Goal: Information Seeking & Learning: Learn about a topic

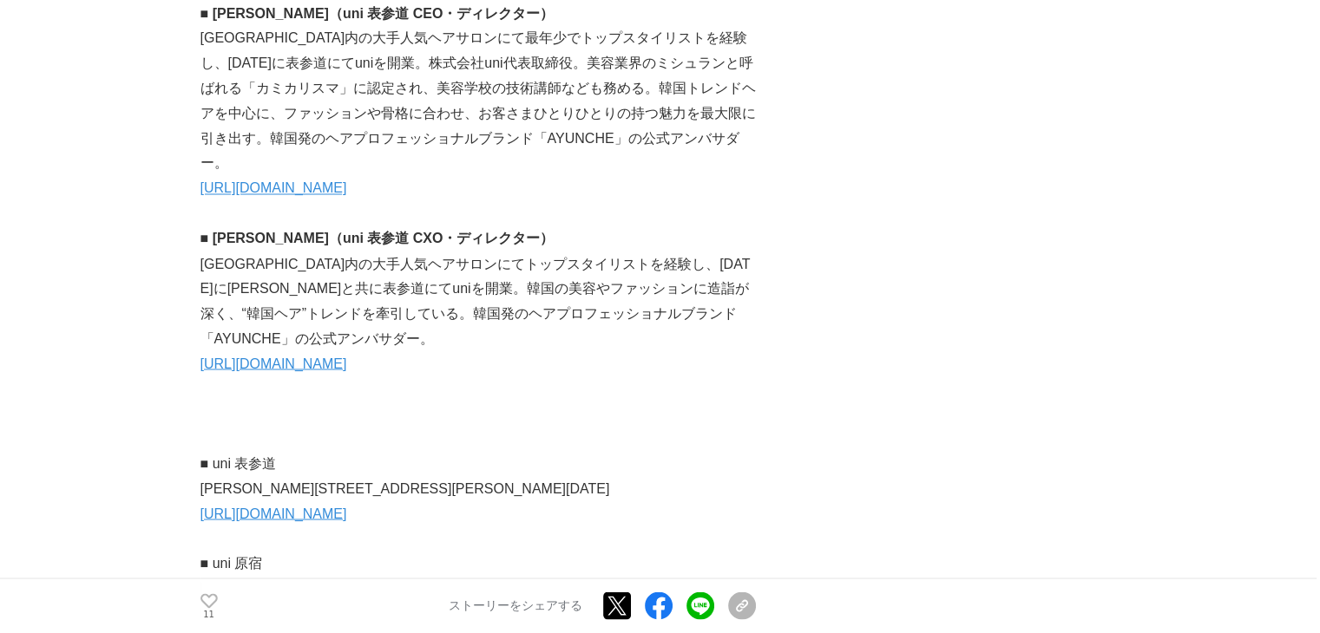
scroll to position [9620, 0]
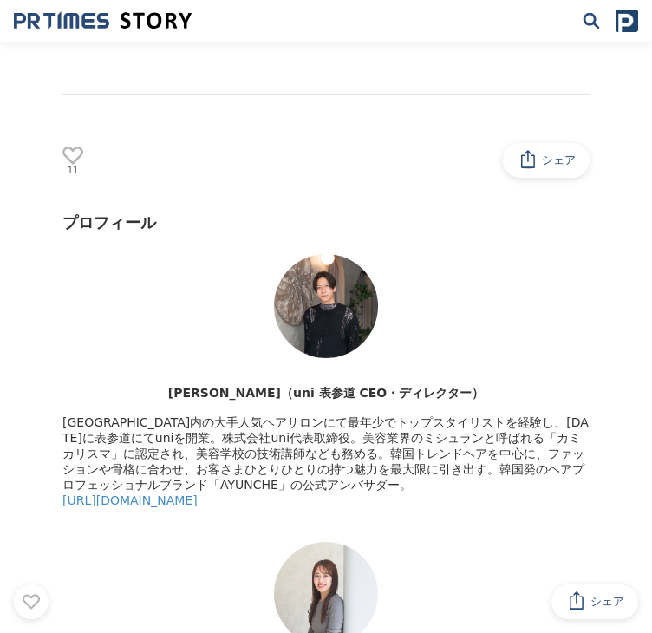
drag, startPoint x: 431, startPoint y: 301, endPoint x: 466, endPoint y: 3, distance: 300.5
click at [431, 233] on div "プロフィール" at bounding box center [325, 223] width 527 height 21
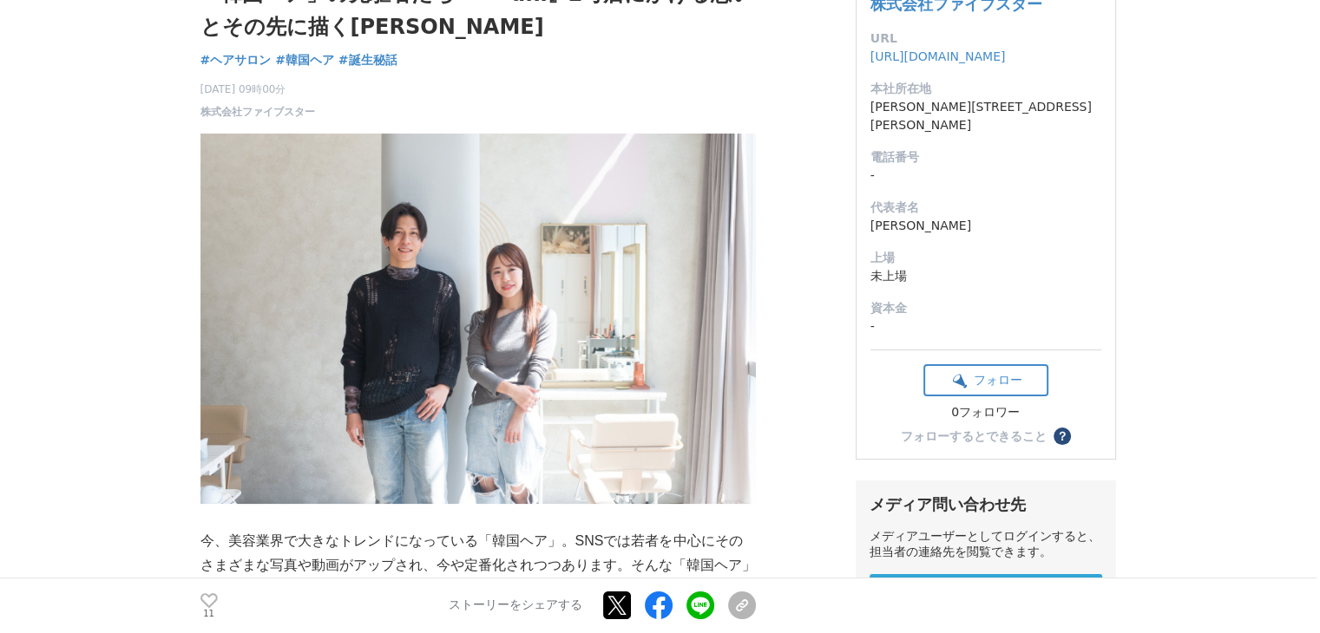
scroll to position [597, 0]
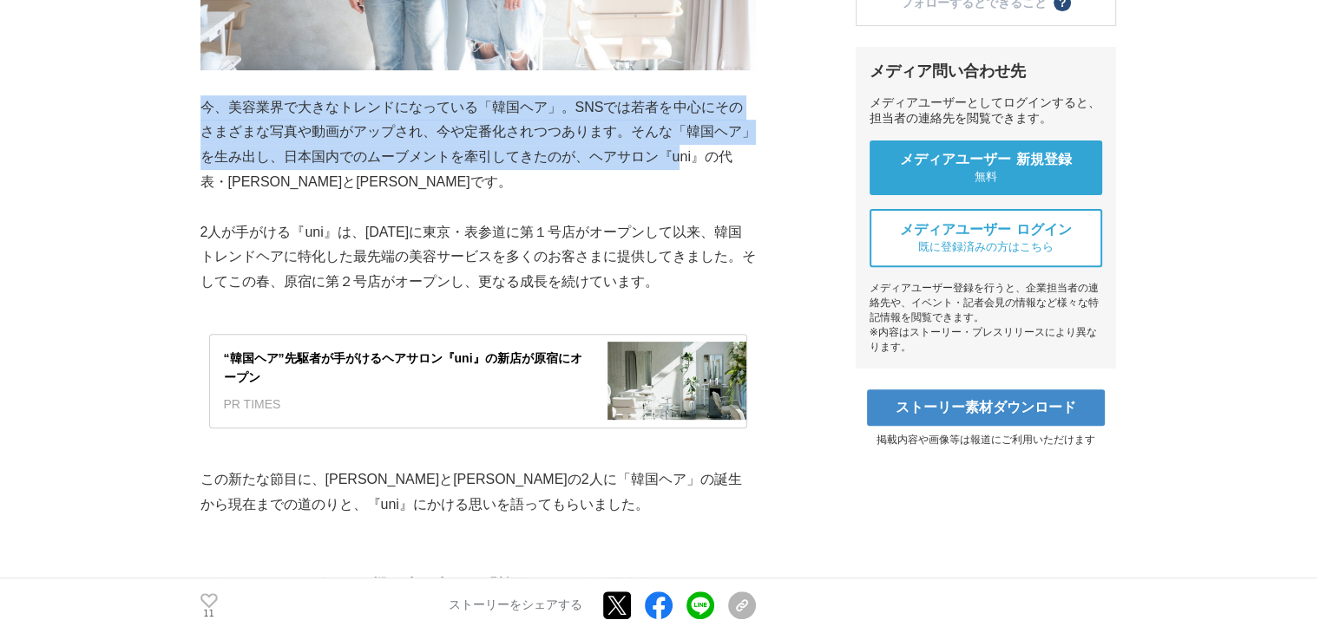
drag, startPoint x: 201, startPoint y: 104, endPoint x: 668, endPoint y: 154, distance: 469.4
click at [668, 154] on p "今、美容業界で大きなトレンドになっている「韓国ヘア」。SNSでは若者を中心にそのさまざまな写真や動画がアップされ、今や定番化されつつあります。そんな「韓国ヘア…" at bounding box center [477, 145] width 555 height 100
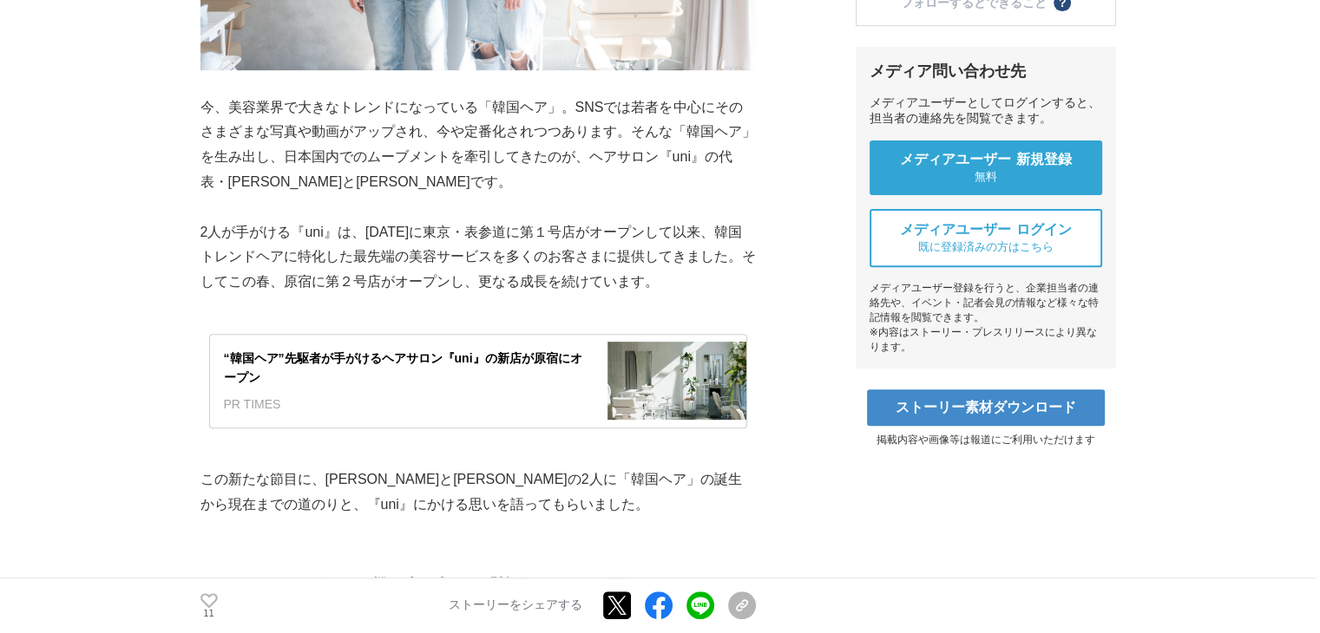
click at [442, 198] on p at bounding box center [477, 207] width 555 height 25
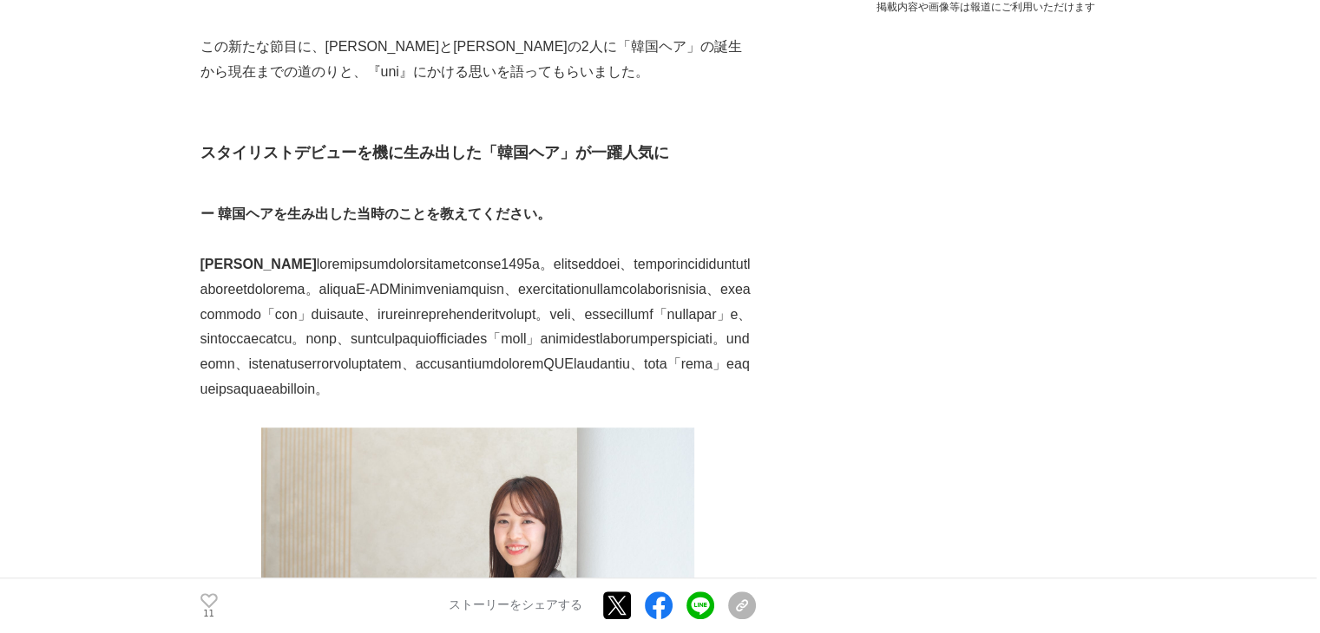
scroll to position [1301, 0]
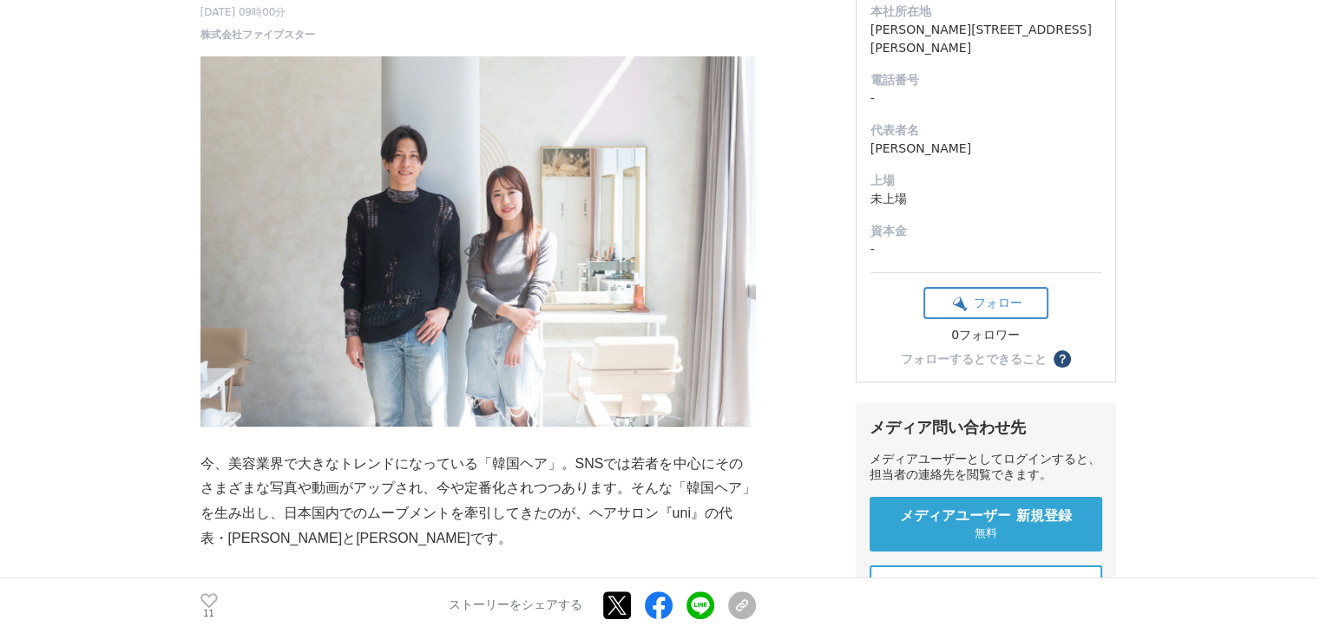
scroll to position [434, 0]
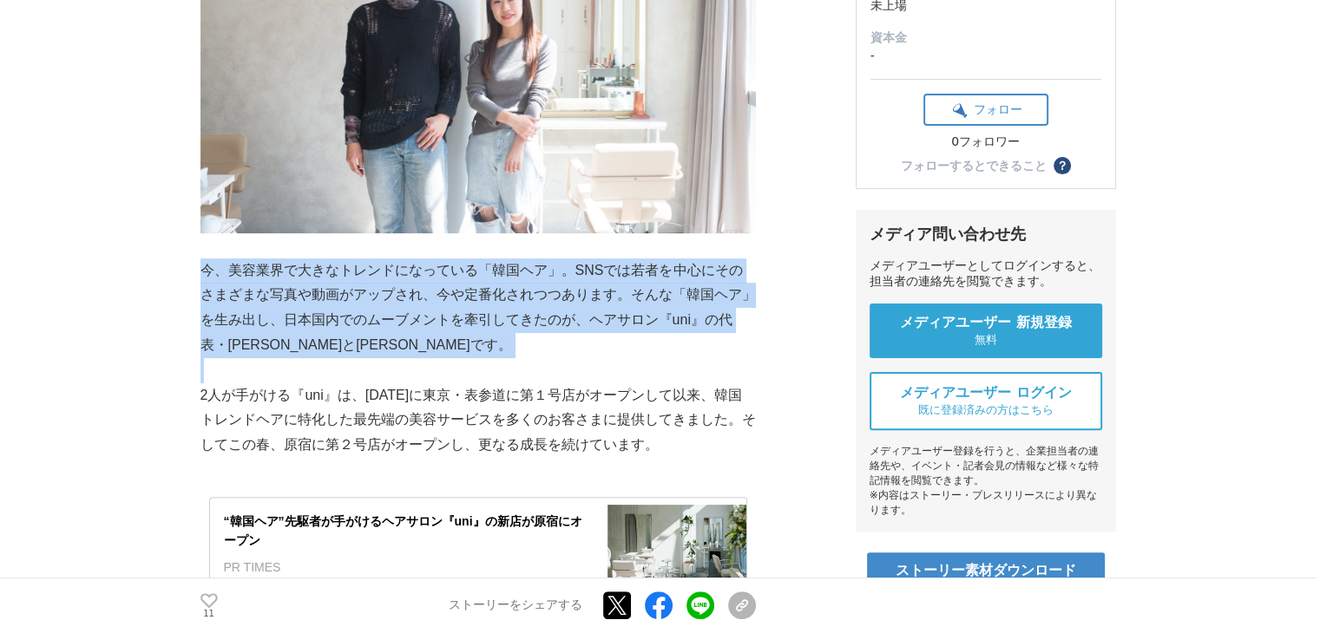
drag, startPoint x: 203, startPoint y: 264, endPoint x: 344, endPoint y: 366, distance: 173.9
click at [504, 358] on p at bounding box center [477, 370] width 555 height 25
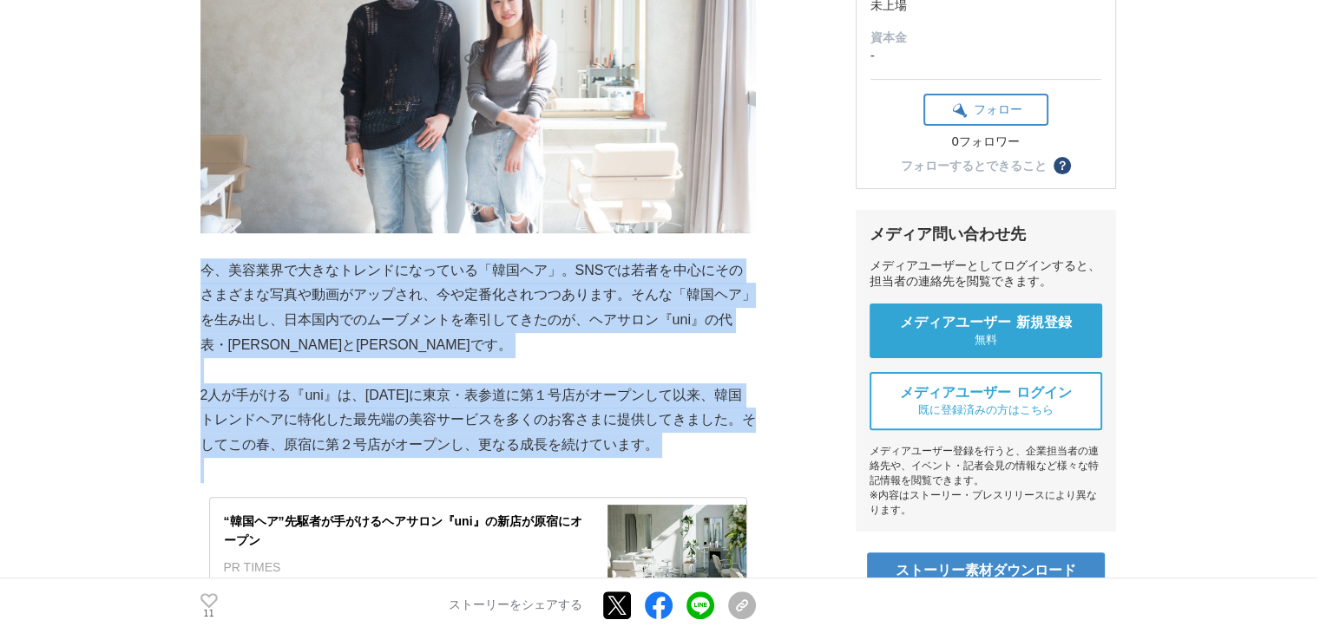
drag, startPoint x: 201, startPoint y: 265, endPoint x: 682, endPoint y: 471, distance: 522.8
copy div "今、美容業界で大きなトレンドになっている「韓国ヘア」。SNSでは若者を中心にそのさまざまな写真や動画がアップされ、今や定番化されつつあります。そんな「韓国ヘア…"
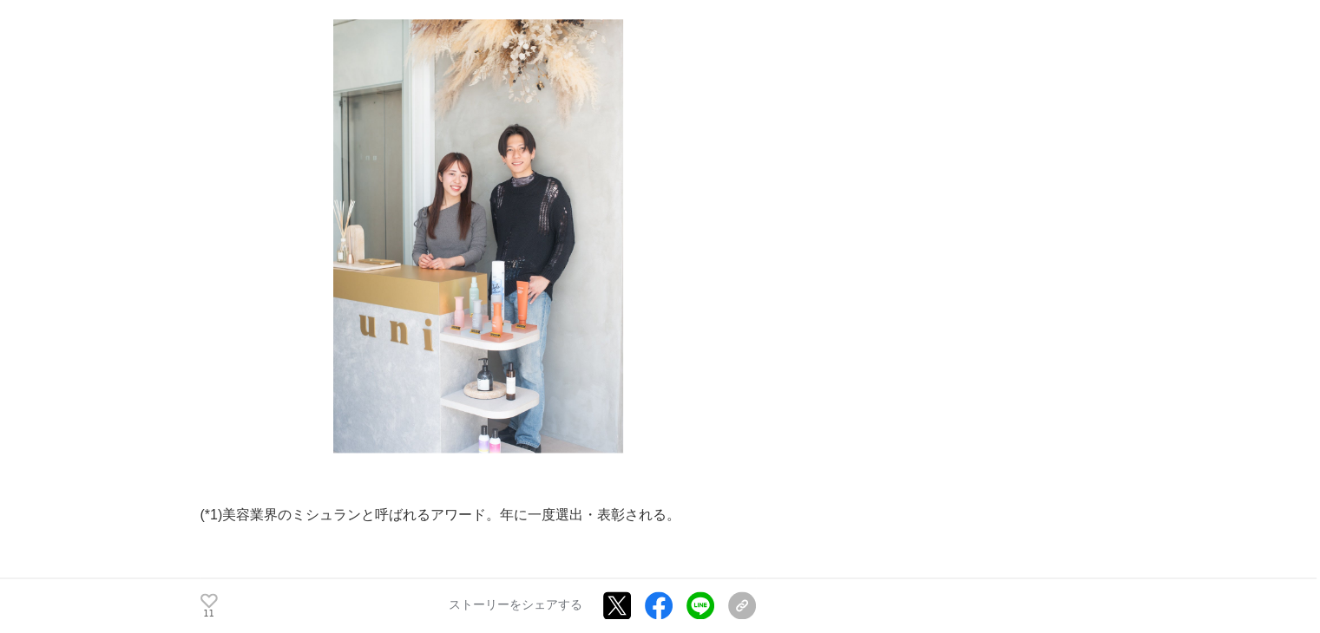
scroll to position [9283, 0]
